Goal: Navigation & Orientation: Find specific page/section

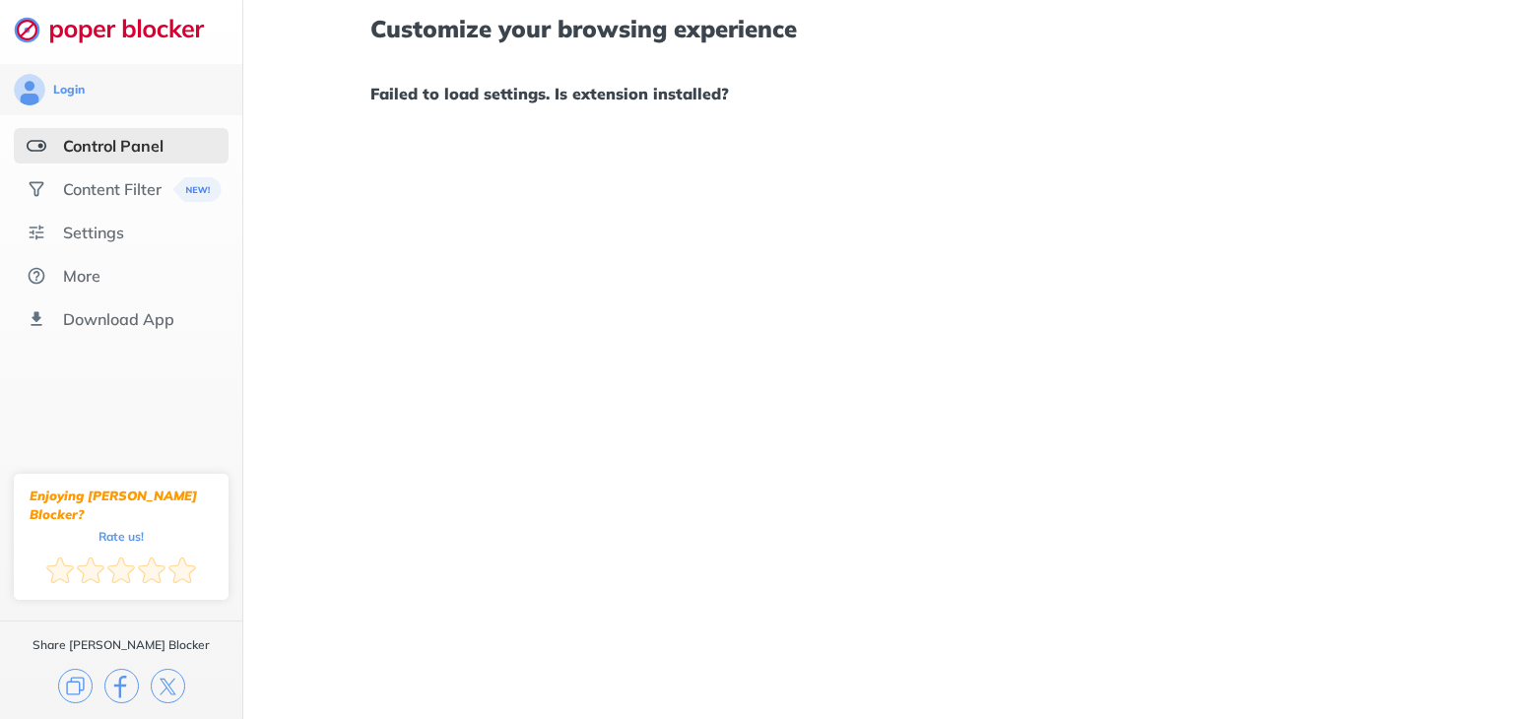
click at [520, 402] on div "Customize your browsing experience Failed to load settings. Is extension instal…" at bounding box center [877, 359] width 1269 height 719
click at [716, 470] on div "Customize your browsing experience Failed to load settings. Is extension instal…" at bounding box center [877, 359] width 1269 height 719
click at [98, 277] on div "More" at bounding box center [81, 276] width 37 height 20
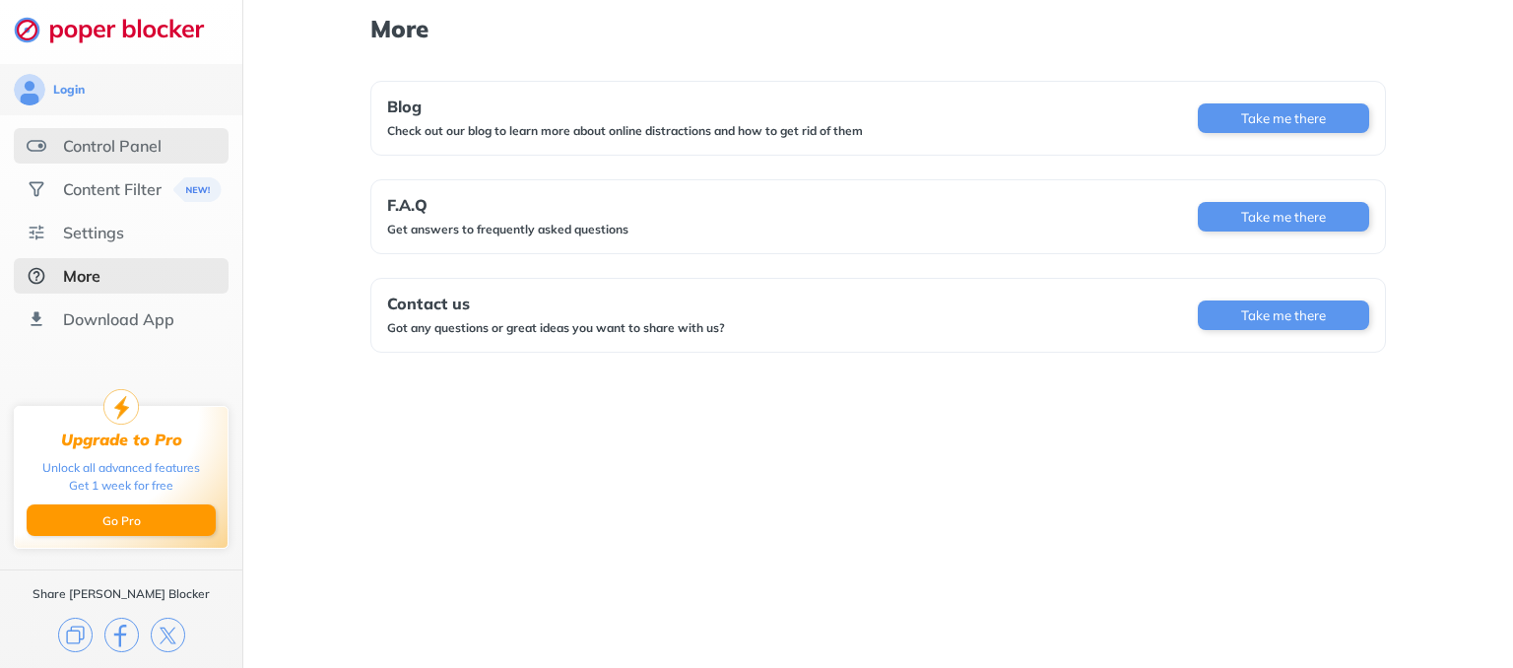
click at [104, 128] on div "Control Panel" at bounding box center [121, 145] width 215 height 35
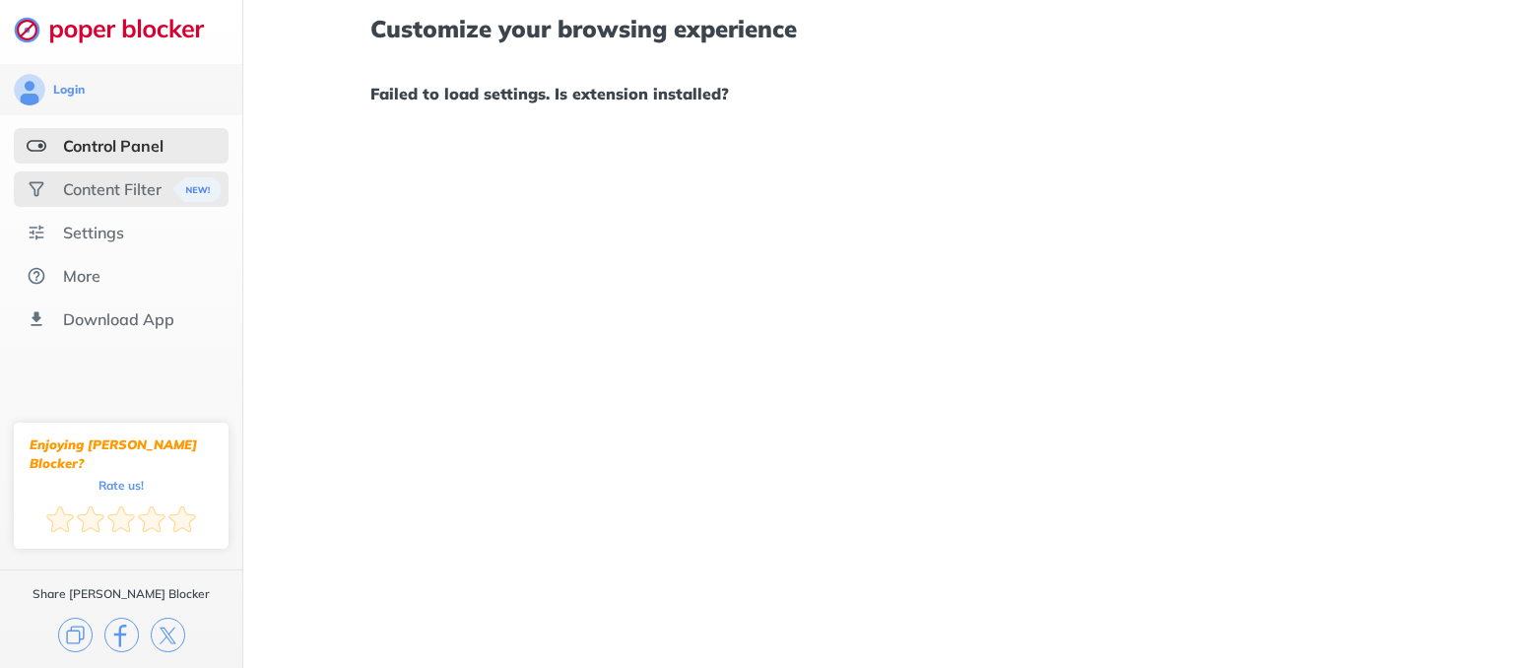
click at [124, 184] on div "Content Filter" at bounding box center [112, 189] width 98 height 20
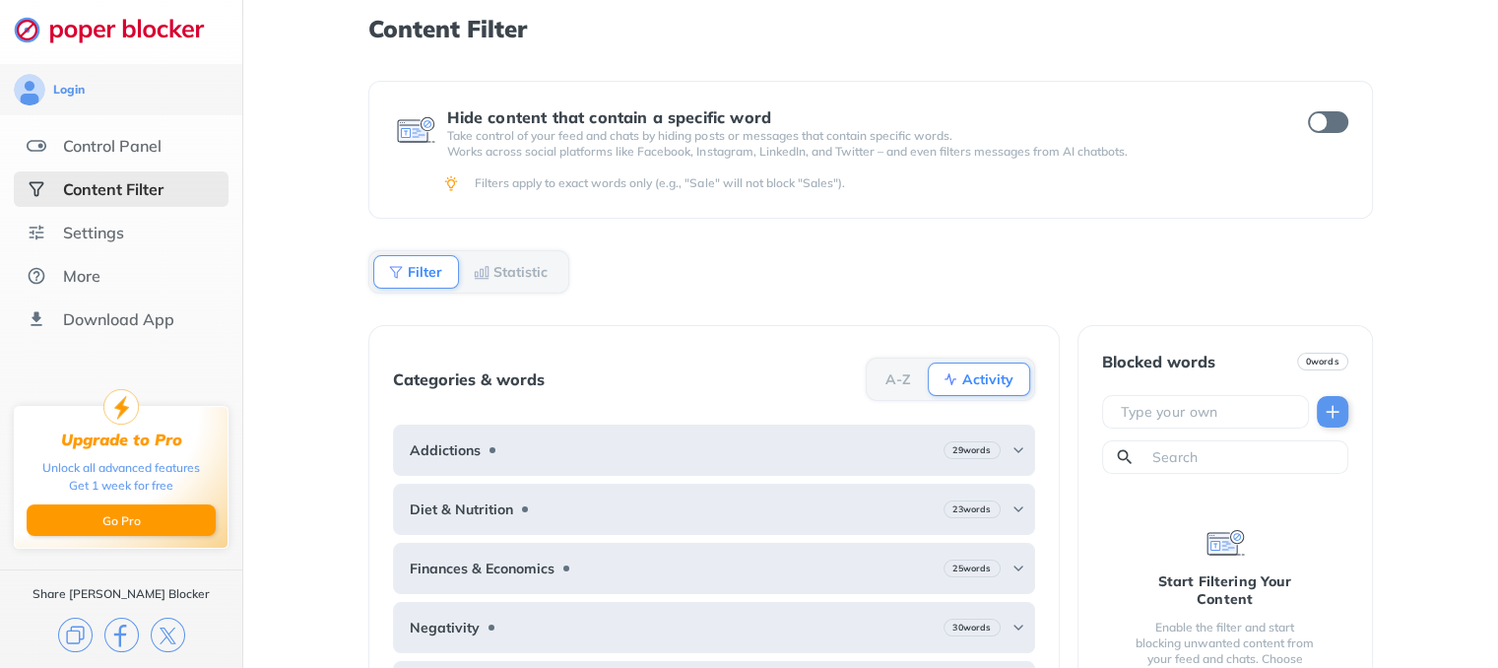
scroll to position [50, 0]
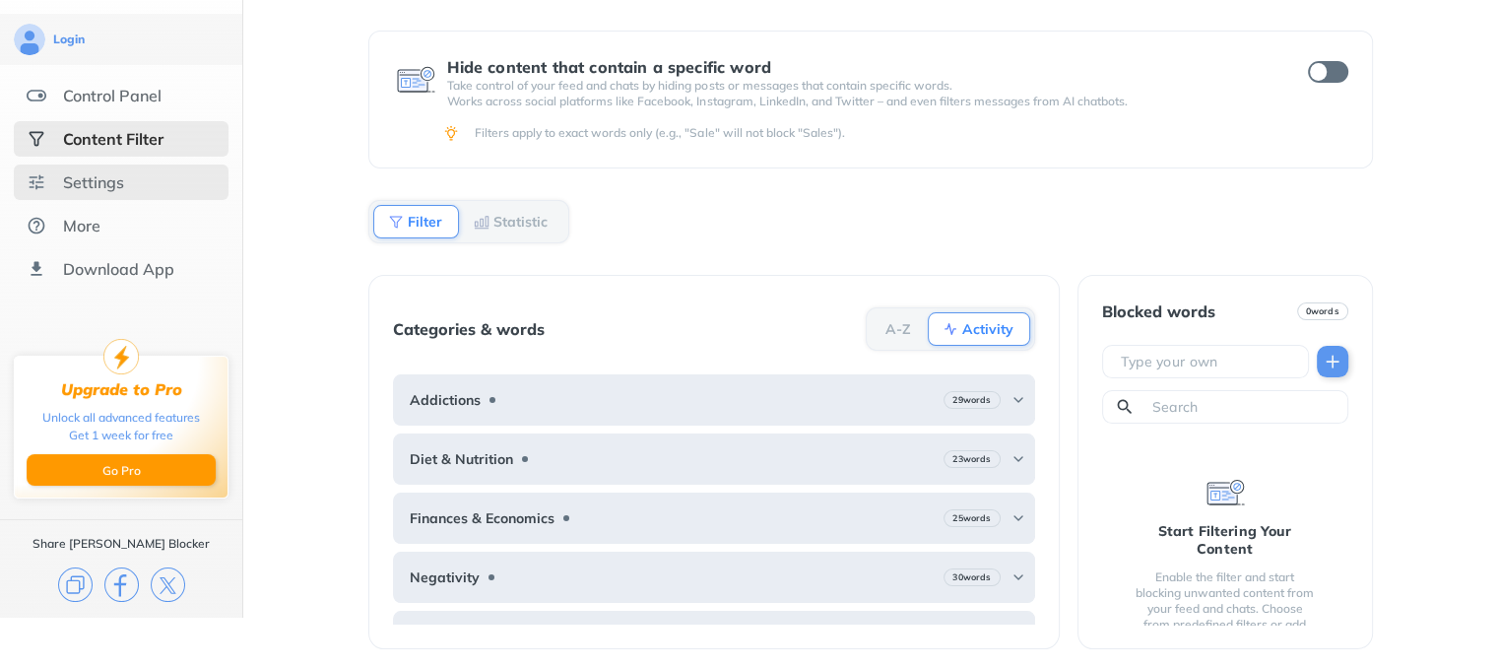
click at [126, 186] on div "Settings" at bounding box center [121, 181] width 215 height 35
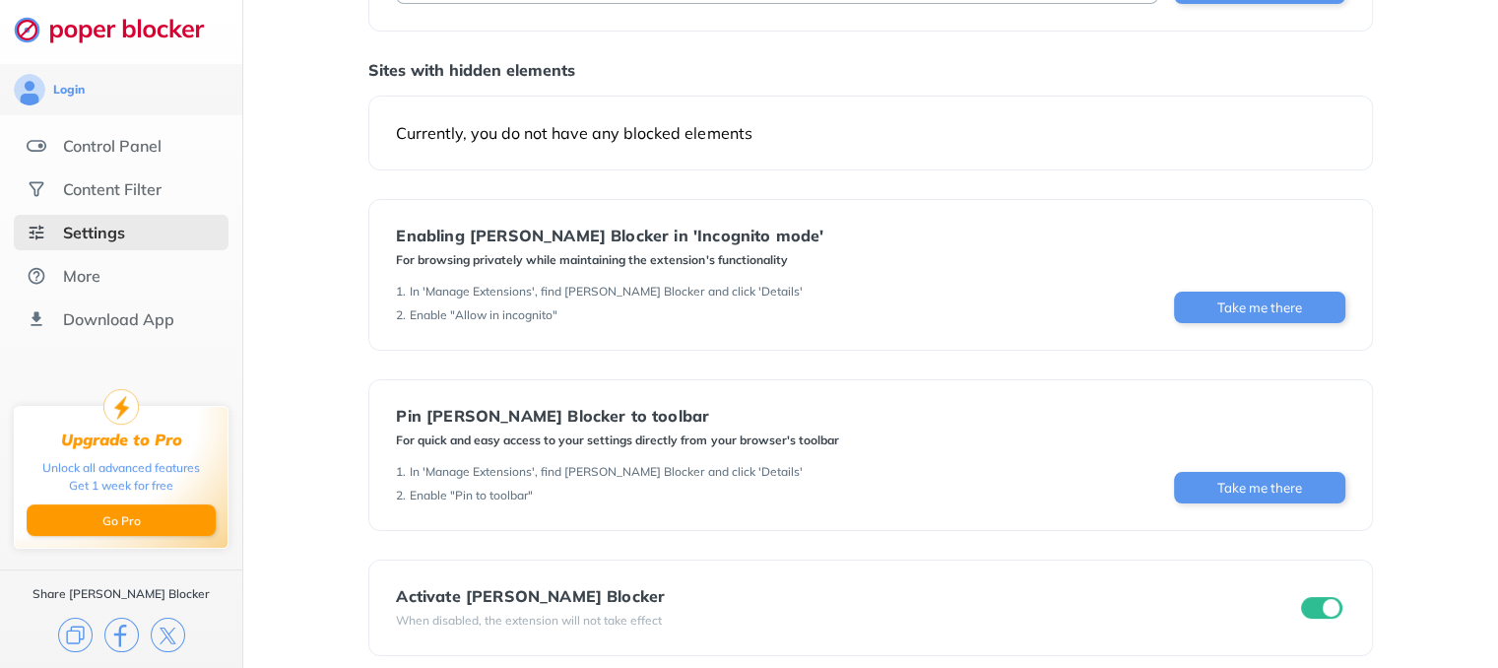
scroll to position [184, 0]
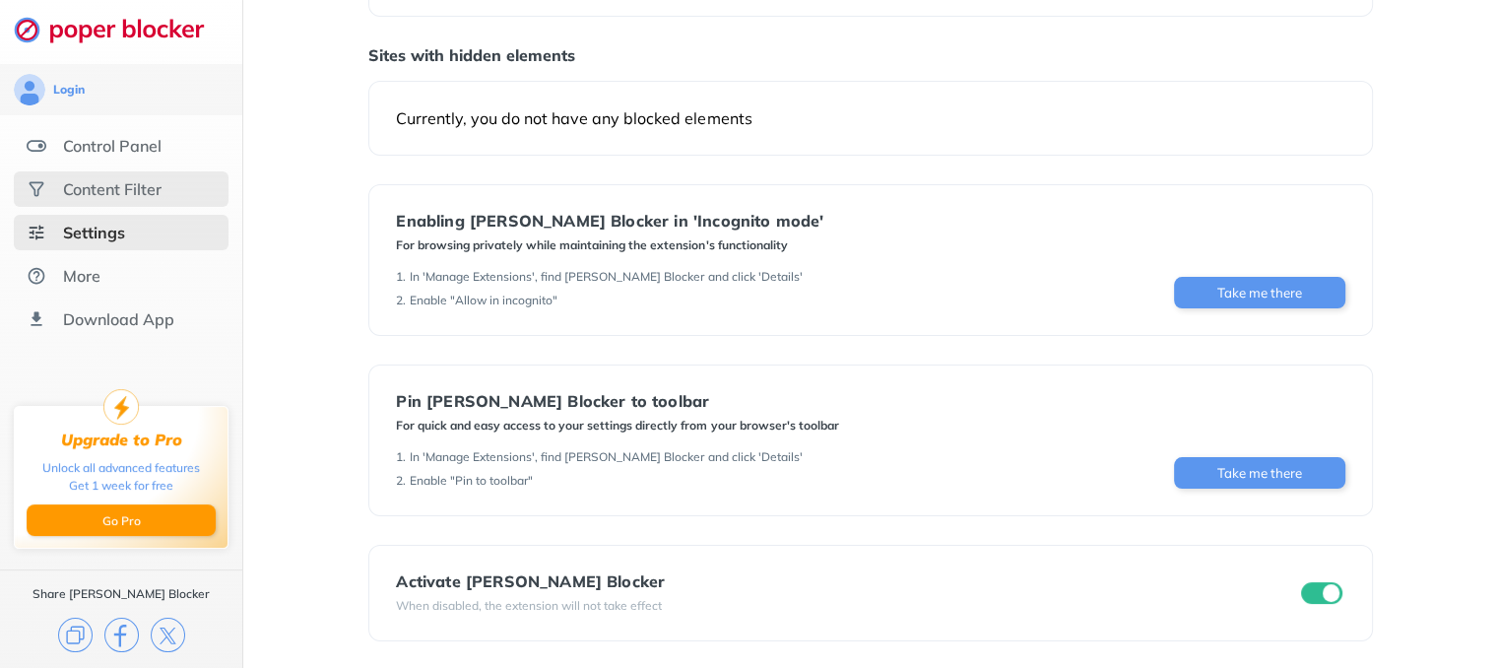
click at [107, 185] on div "Content Filter" at bounding box center [112, 189] width 98 height 20
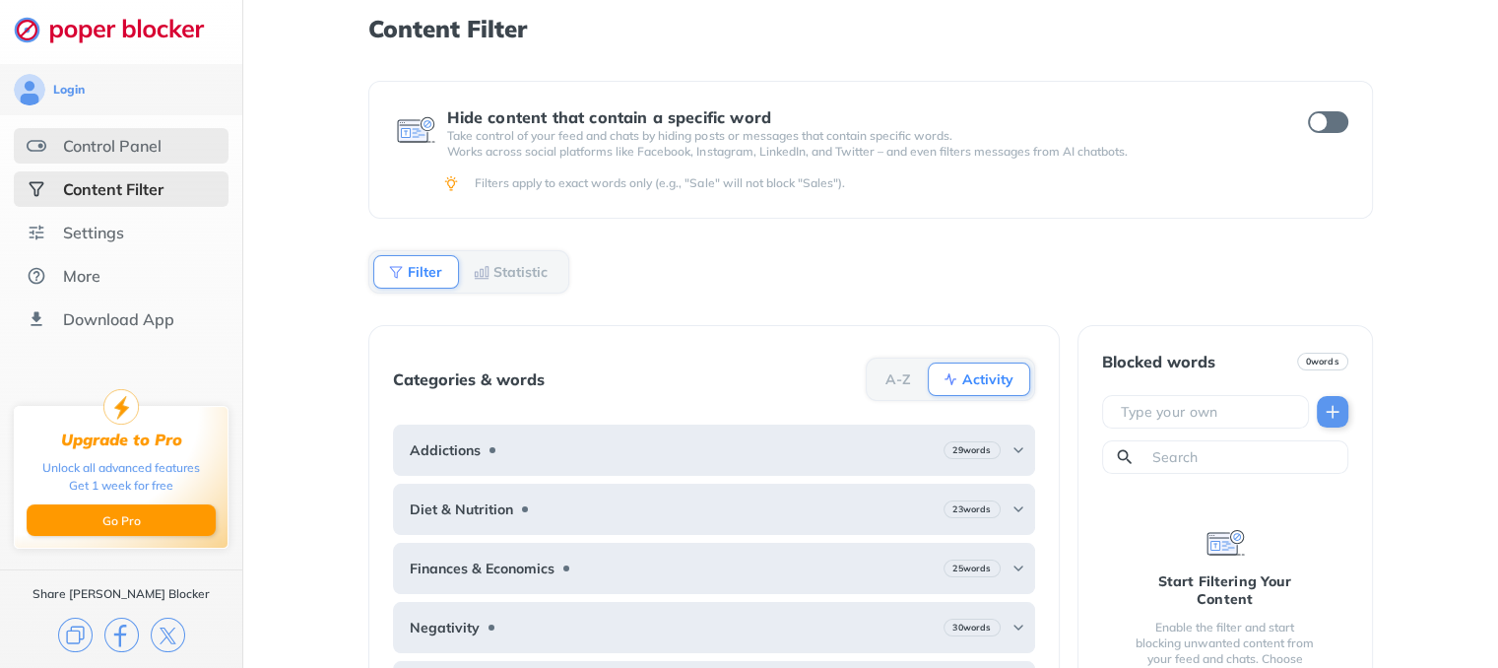
click at [137, 150] on div "Control Panel" at bounding box center [112, 146] width 98 height 20
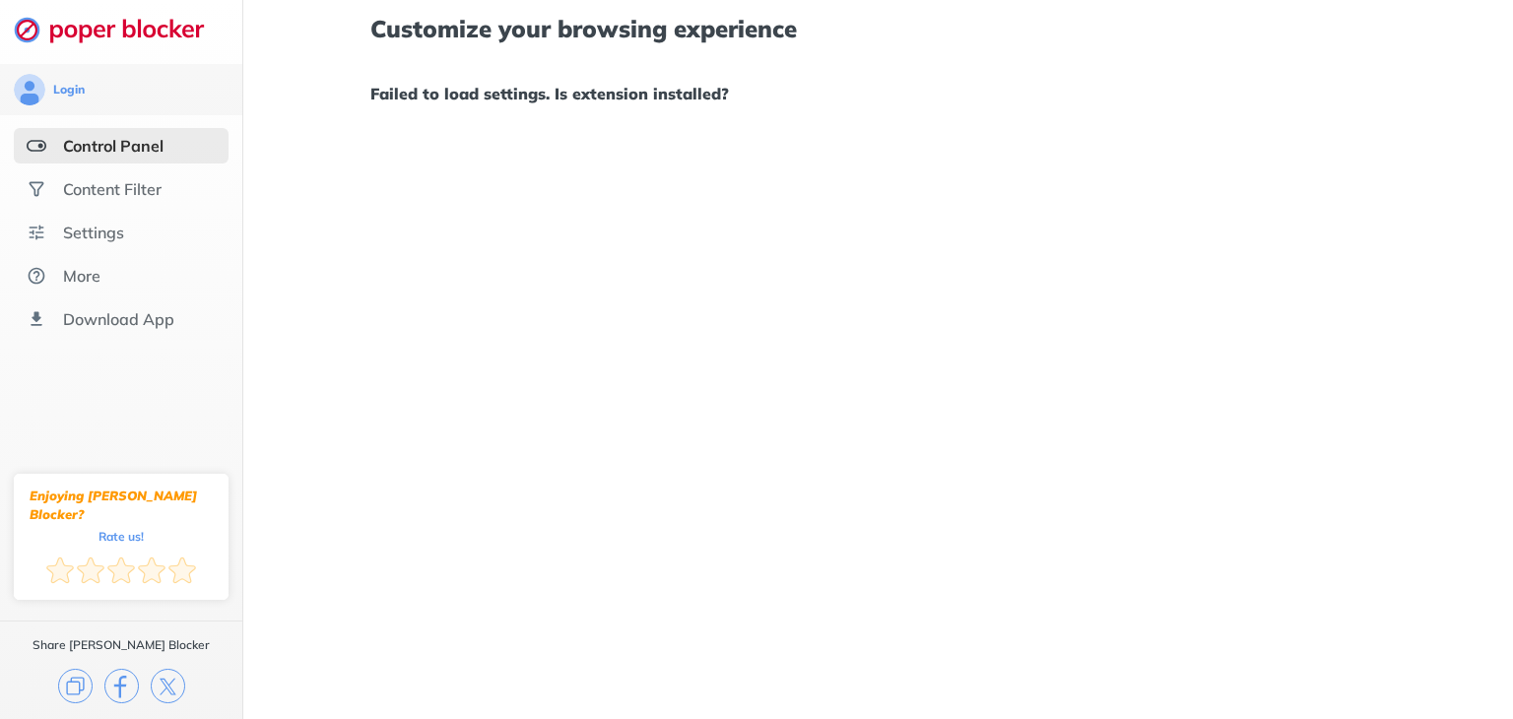
click at [684, 205] on div "Customize your browsing experience Failed to load settings. Is extension instal…" at bounding box center [877, 359] width 1269 height 719
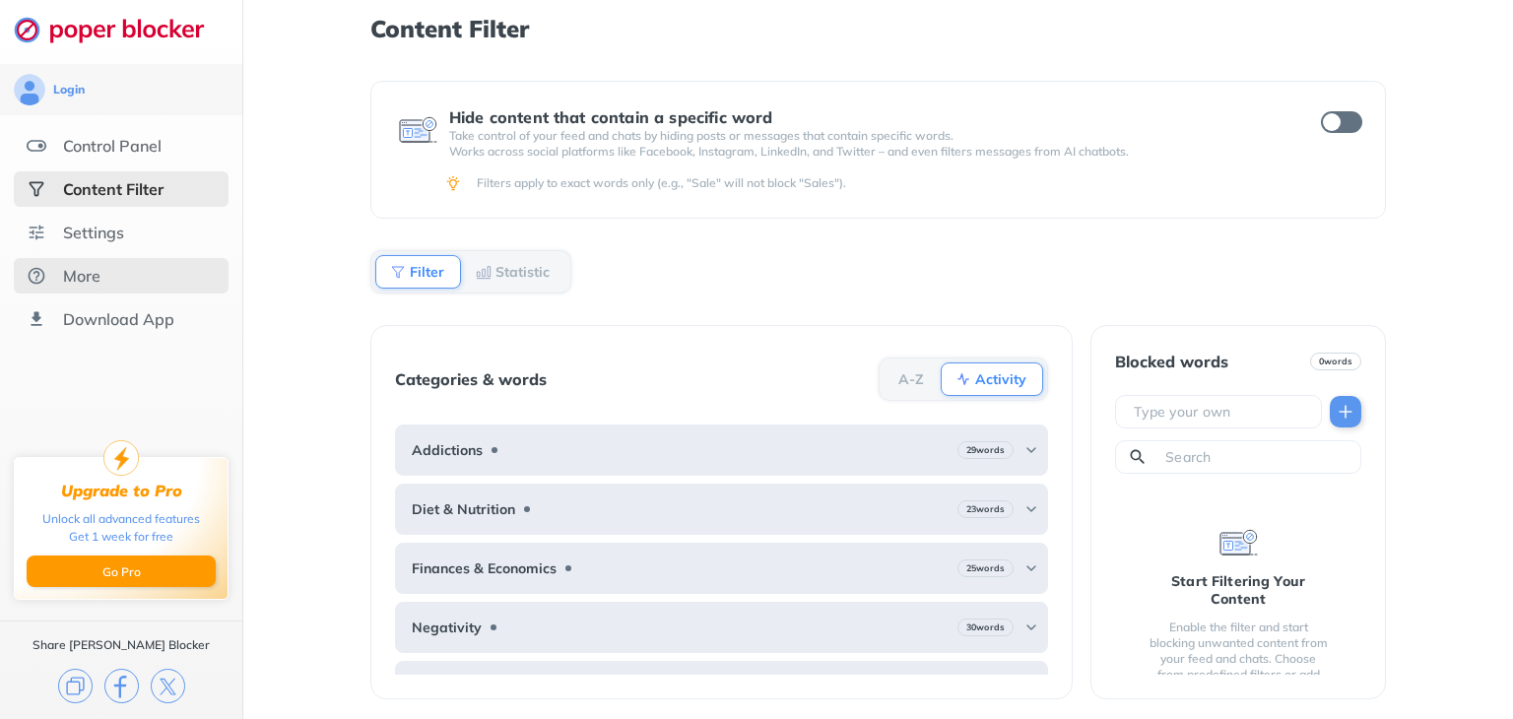
click at [116, 291] on div "More" at bounding box center [121, 275] width 215 height 35
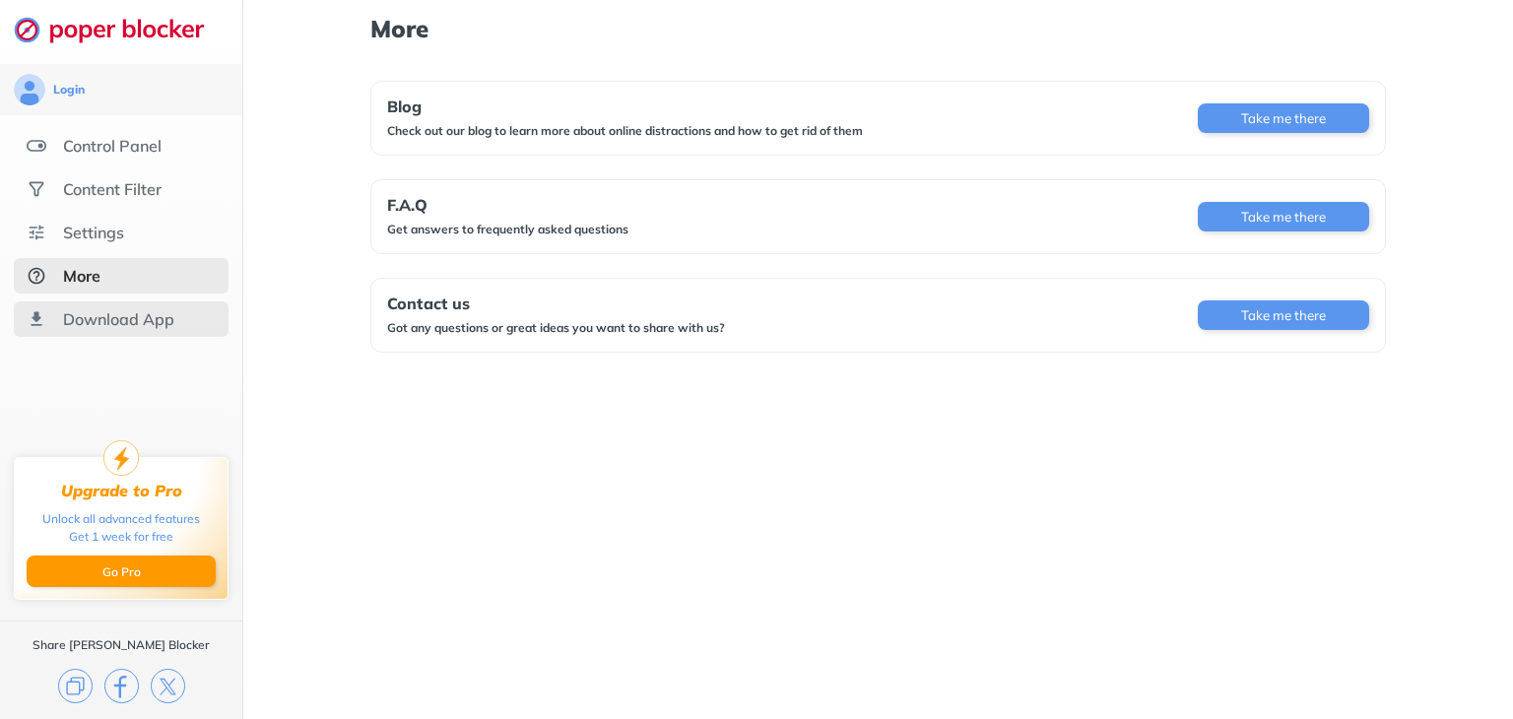
click at [138, 312] on div "Download App" at bounding box center [118, 319] width 111 height 20
